Goal: Information Seeking & Learning: Compare options

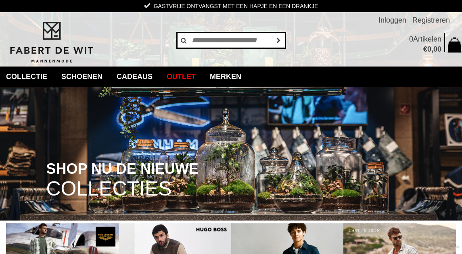
click at [203, 41] on input "text" at bounding box center [231, 40] width 109 height 16
type input "**********"
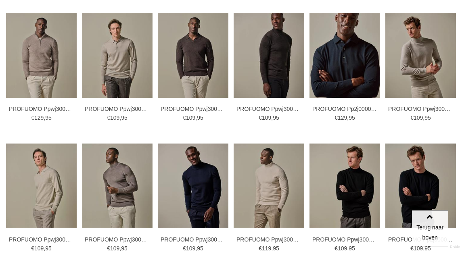
scroll to position [202, 0]
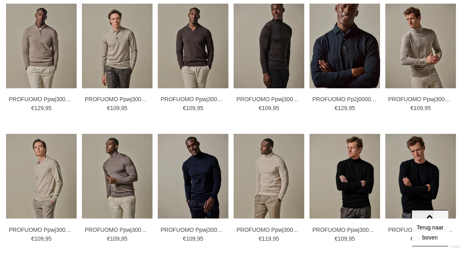
click at [0, 0] on img at bounding box center [0, 0] width 0 height 0
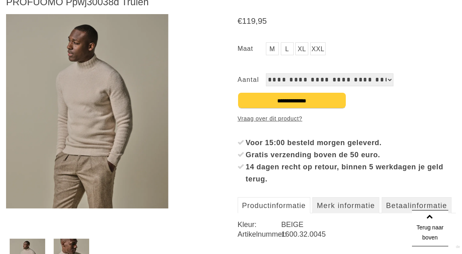
scroll to position [202, 0]
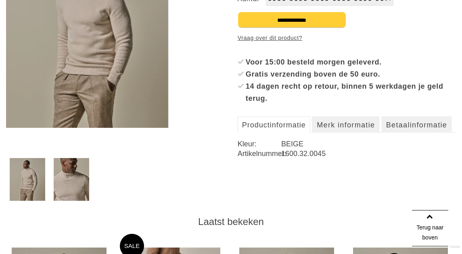
click at [74, 180] on img at bounding box center [71, 179] width 35 height 42
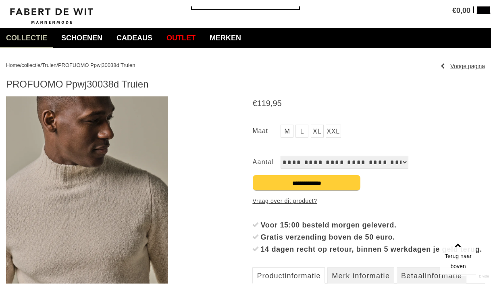
scroll to position [44, 0]
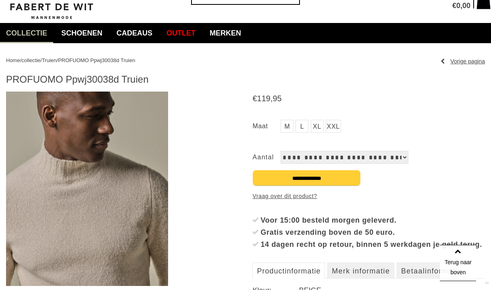
drag, startPoint x: 478, startPoint y: 115, endPoint x: 478, endPoint y: 108, distance: 7.7
click at [461, 115] on div "€ 119 , 95 M L" at bounding box center [368, 207] width 233 height 233
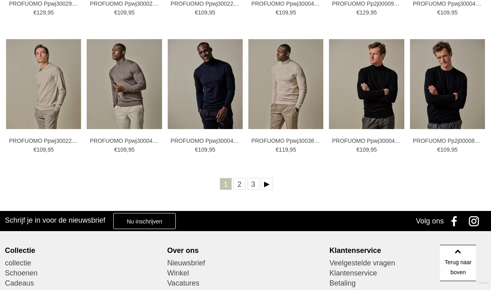
scroll to position [322, 0]
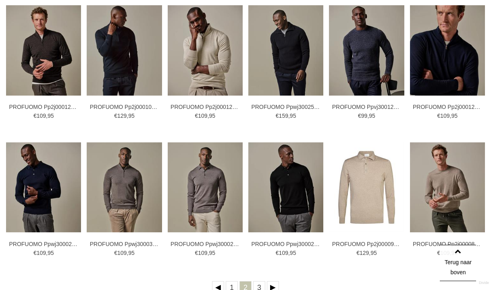
scroll to position [242, 0]
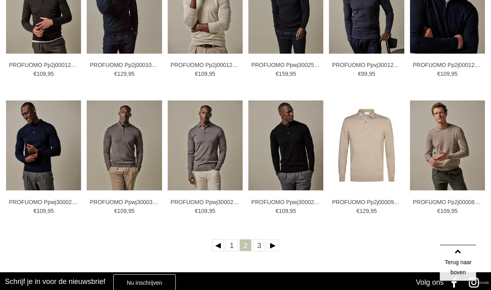
click at [260, 250] on link "3" at bounding box center [259, 245] width 12 height 12
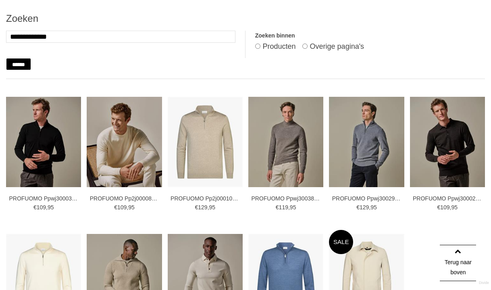
scroll to position [121, 0]
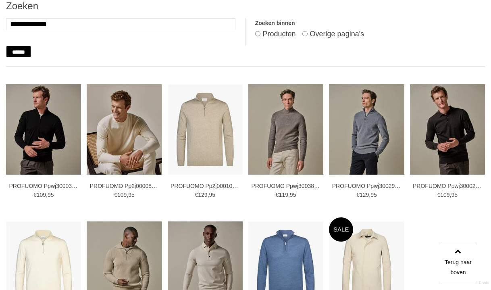
click at [0, 0] on img at bounding box center [0, 0] width 0 height 0
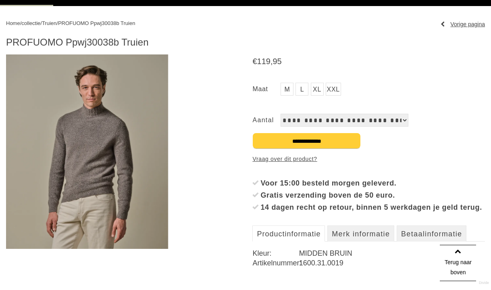
scroll to position [161, 0]
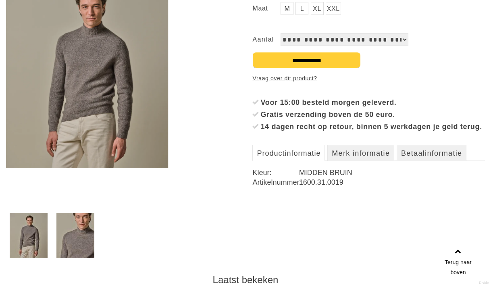
click at [77, 242] on img at bounding box center [75, 235] width 38 height 45
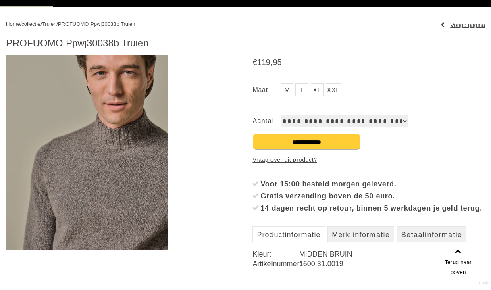
scroll to position [40, 0]
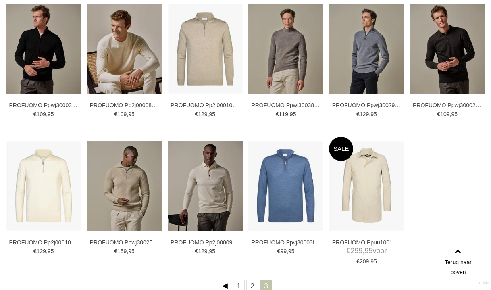
scroll to position [242, 0]
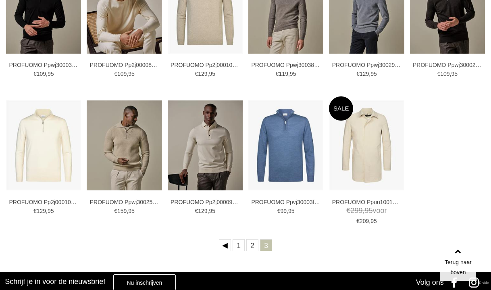
click at [250, 243] on link "2" at bounding box center [252, 245] width 12 height 12
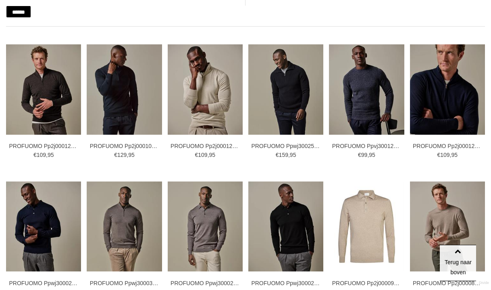
scroll to position [202, 0]
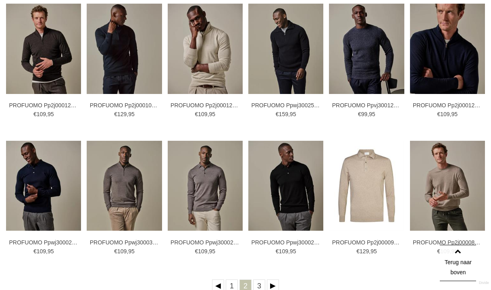
click at [0, 0] on img at bounding box center [0, 0] width 0 height 0
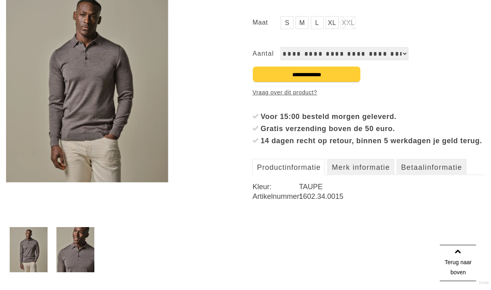
scroll to position [202, 0]
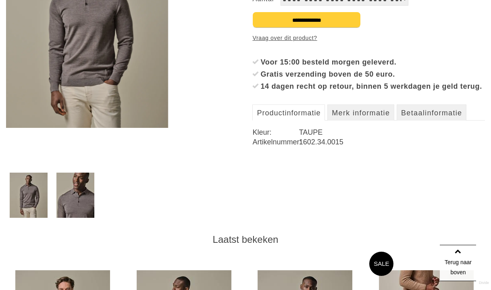
click at [86, 184] on img at bounding box center [75, 195] width 38 height 45
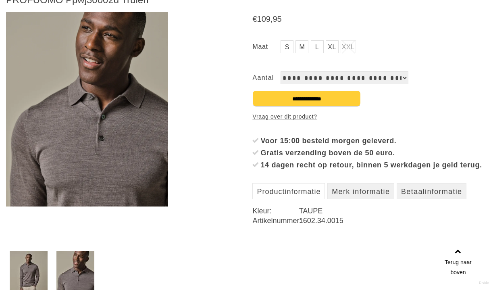
scroll to position [121, 0]
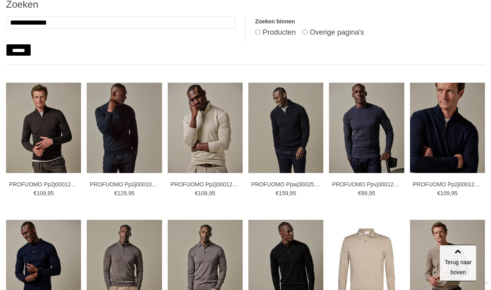
scroll to position [121, 0]
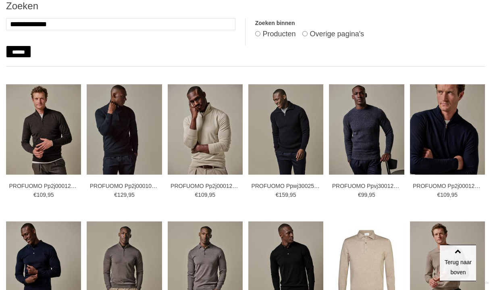
click at [0, 0] on img at bounding box center [0, 0] width 0 height 0
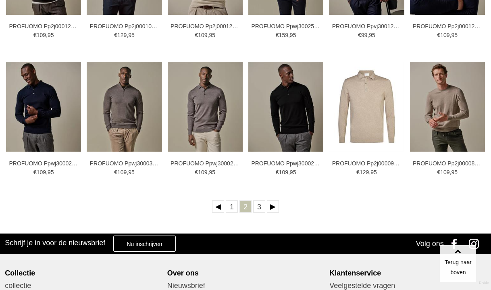
scroll to position [282, 0]
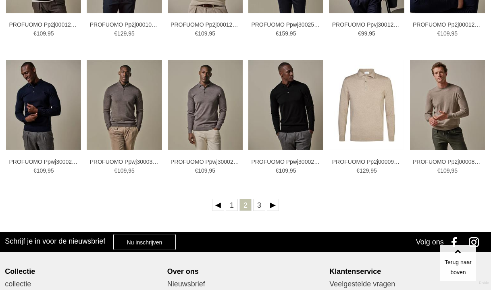
click at [230, 206] on link "1" at bounding box center [232, 205] width 12 height 12
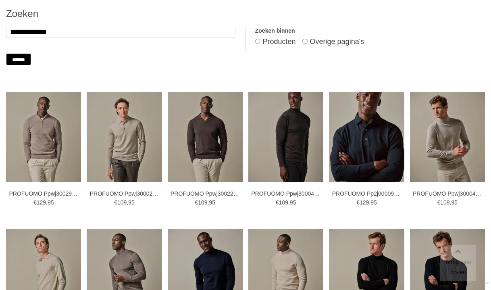
scroll to position [121, 0]
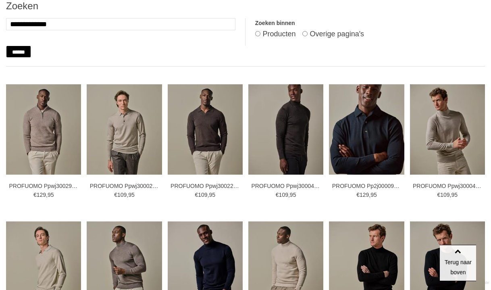
click at [0, 0] on img at bounding box center [0, 0] width 0 height 0
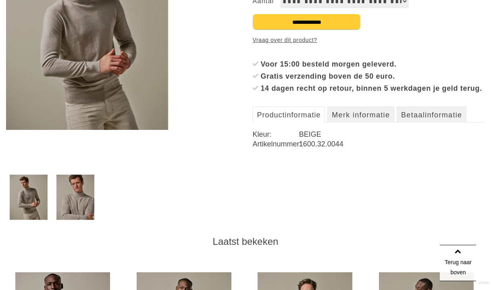
scroll to position [202, 0]
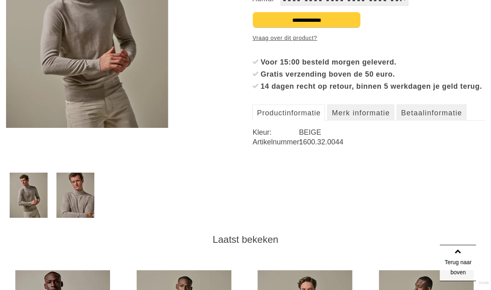
click at [86, 197] on img at bounding box center [75, 195] width 38 height 45
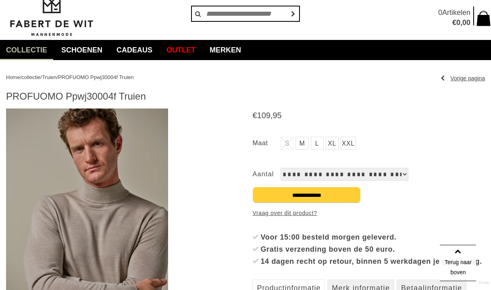
scroll to position [25, 0]
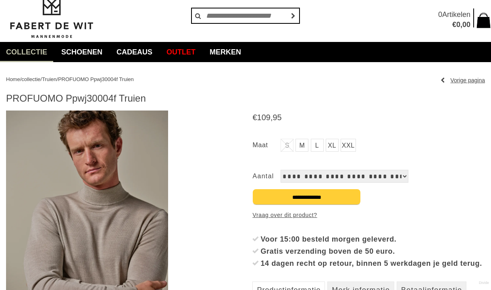
click at [200, 274] on link at bounding box center [122, 207] width 233 height 194
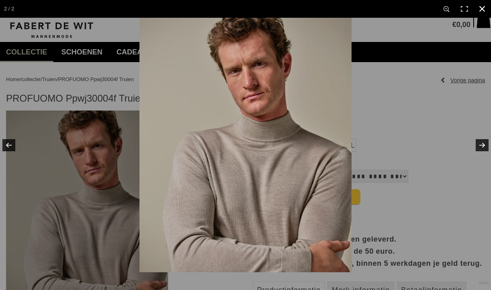
click at [478, 7] on link at bounding box center [482, 9] width 18 height 18
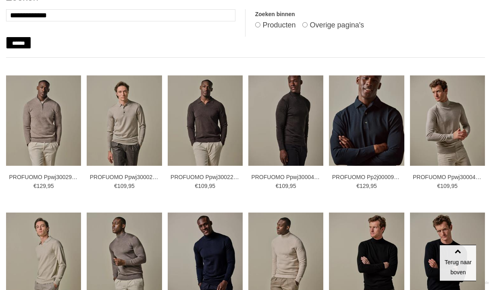
scroll to position [81, 0]
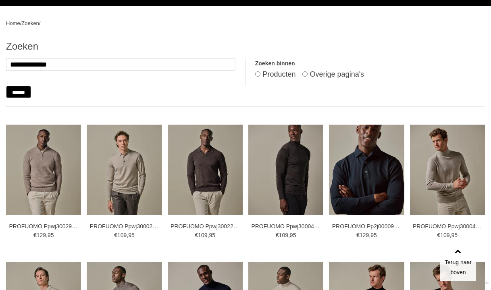
click at [0, 0] on img at bounding box center [0, 0] width 0 height 0
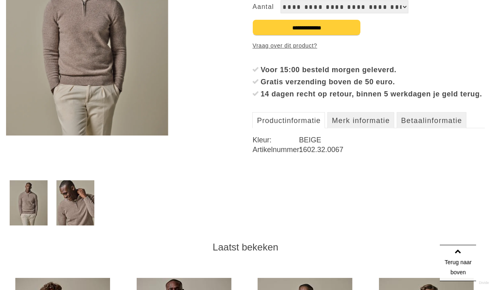
scroll to position [202, 0]
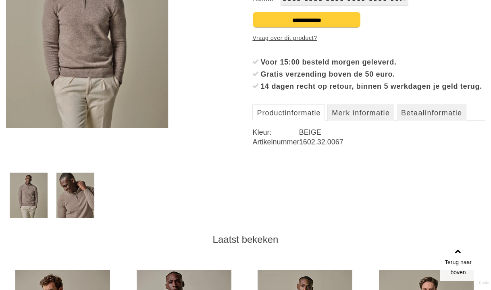
click at [79, 201] on img at bounding box center [75, 195] width 38 height 45
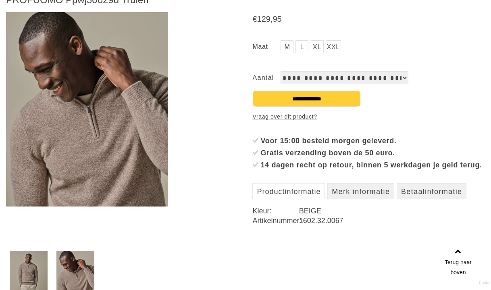
scroll to position [81, 0]
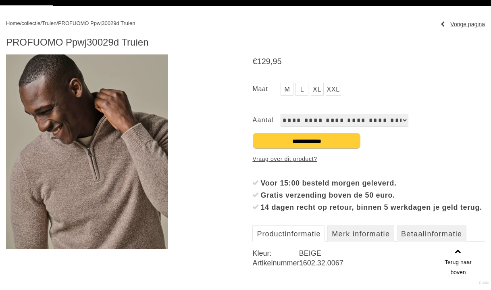
click at [112, 162] on img at bounding box center [87, 151] width 162 height 194
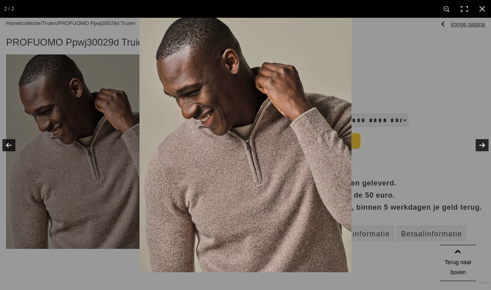
click at [249, 161] on img at bounding box center [245, 145] width 212 height 254
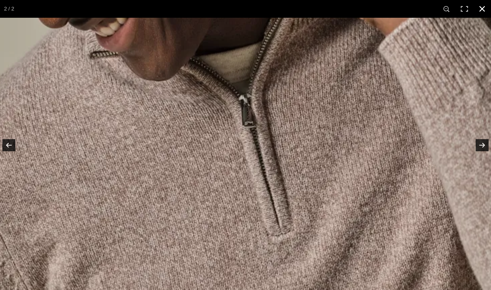
click at [485, 15] on link at bounding box center [482, 9] width 18 height 18
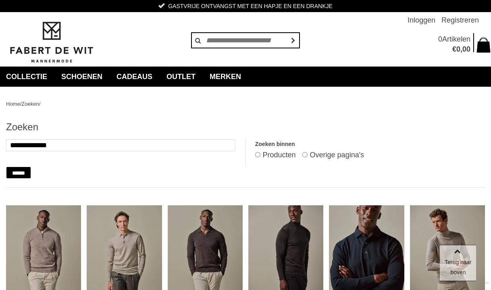
scroll to position [81, 0]
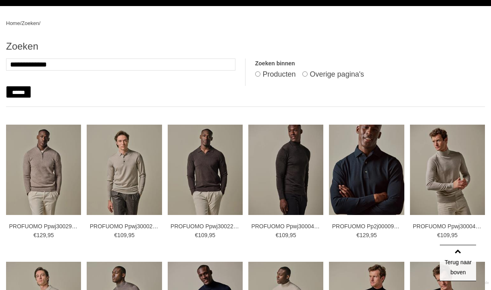
click at [0, 0] on img at bounding box center [0, 0] width 0 height 0
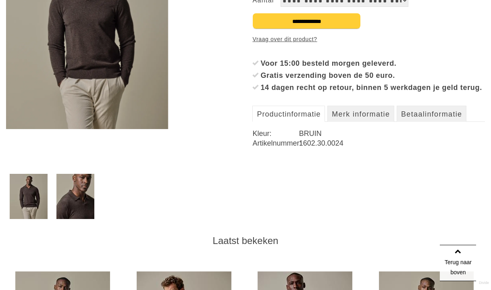
scroll to position [202, 0]
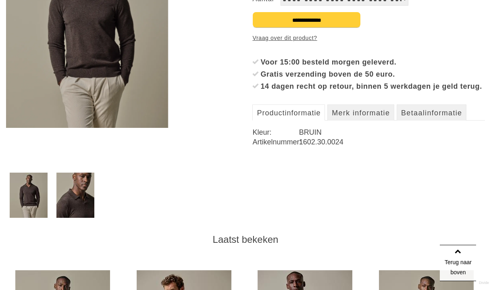
click at [75, 187] on img at bounding box center [75, 195] width 38 height 45
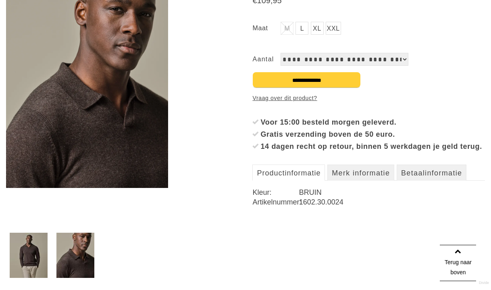
scroll to position [121, 0]
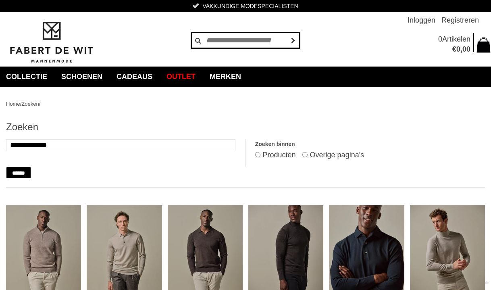
click at [230, 42] on input "text" at bounding box center [245, 40] width 109 height 16
type input "**********"
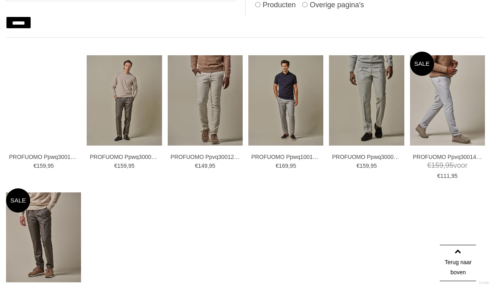
scroll to position [161, 0]
